Goal: Task Accomplishment & Management: Use online tool/utility

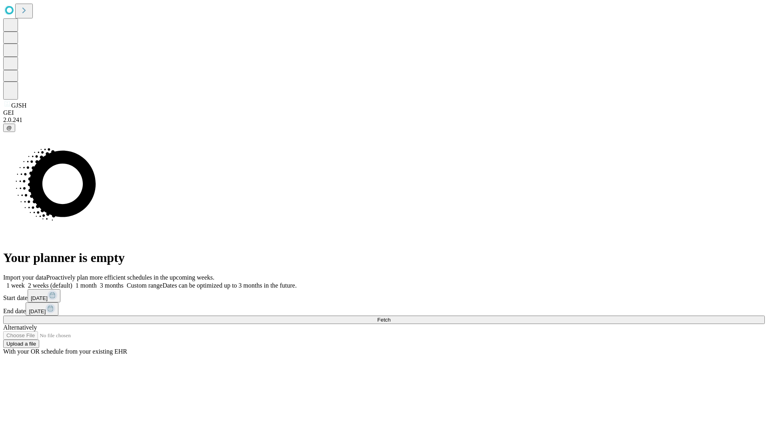
click at [391, 317] on span "Fetch" at bounding box center [383, 320] width 13 height 6
